Goal: Task Accomplishment & Management: Manage account settings

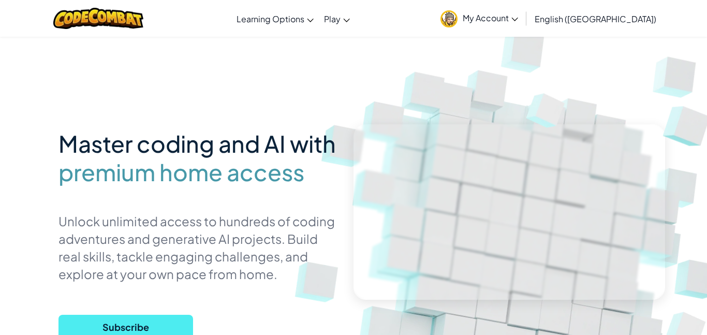
click at [523, 24] on link "My Account" at bounding box center [479, 18] width 88 height 33
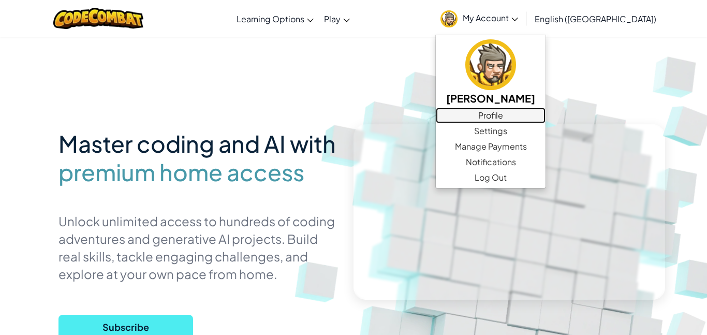
click at [516, 118] on link "Profile" at bounding box center [490, 116] width 110 height 16
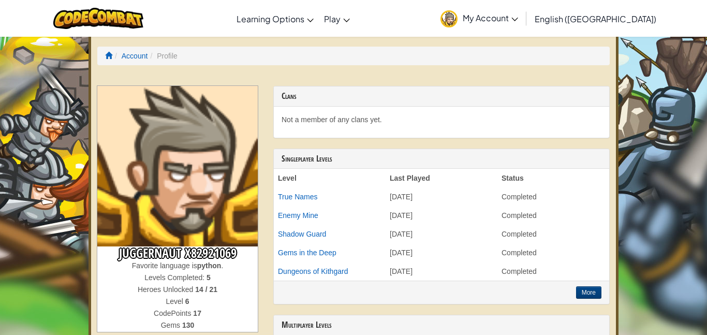
click at [518, 16] on span "My Account" at bounding box center [489, 17] width 55 height 11
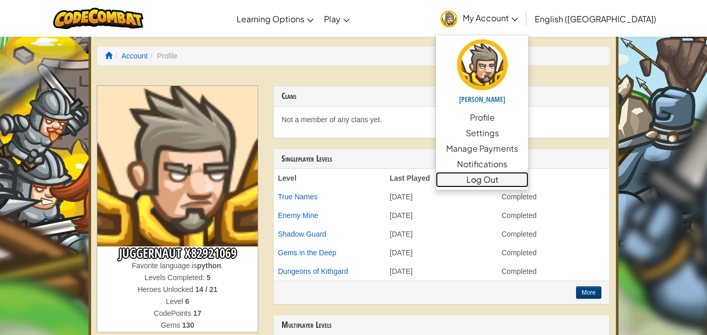
click at [528, 180] on link "Log Out" at bounding box center [481, 180] width 93 height 16
